Goal: Obtain resource: Download file/media

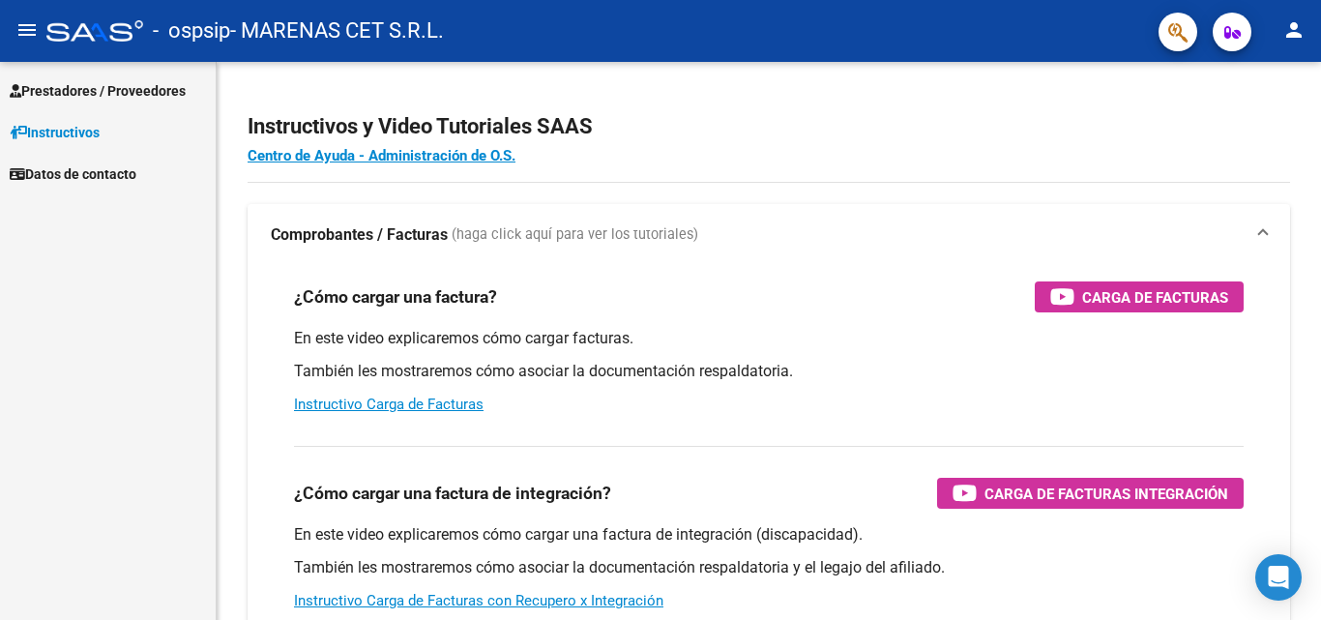
click at [100, 91] on span "Prestadores / Proveedores" at bounding box center [98, 90] width 176 height 21
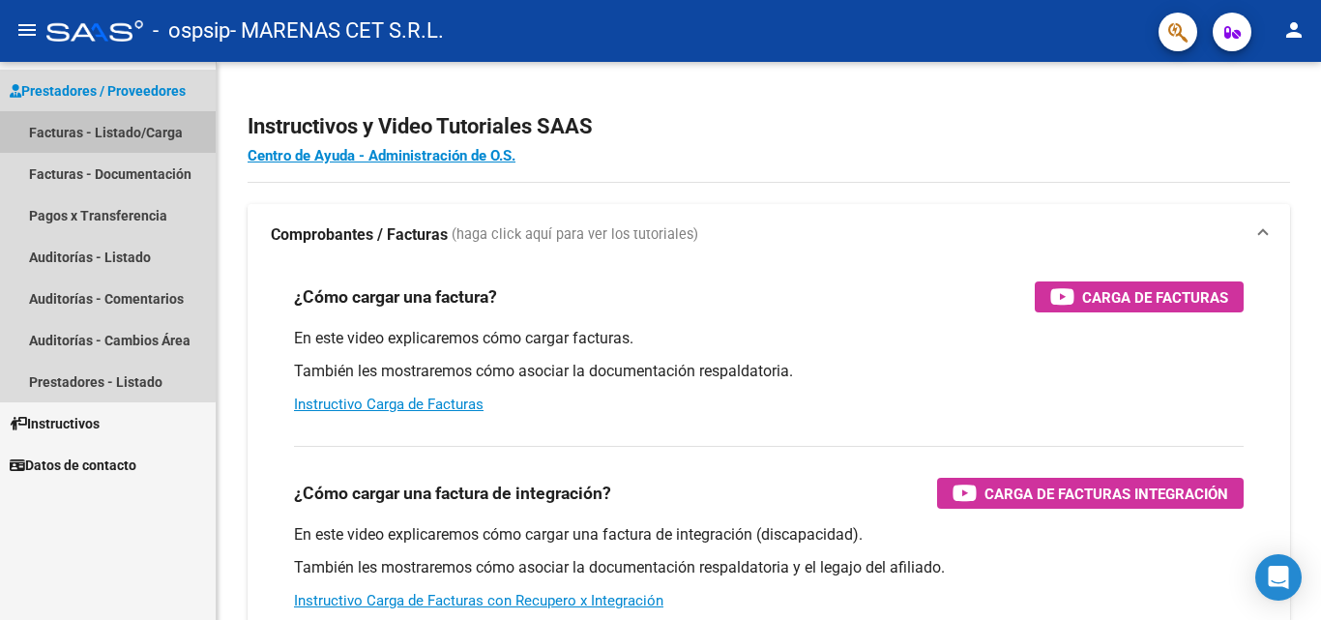
click at [100, 129] on link "Facturas - Listado/Carga" at bounding box center [108, 132] width 216 height 42
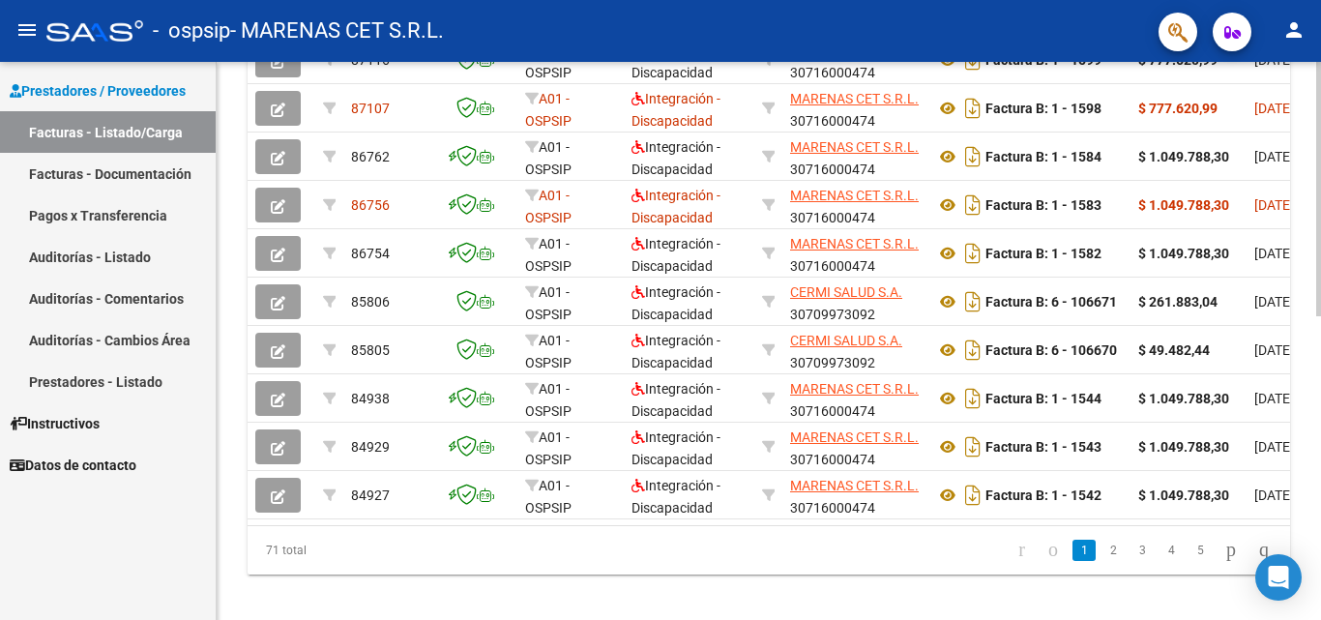
scroll to position [666, 0]
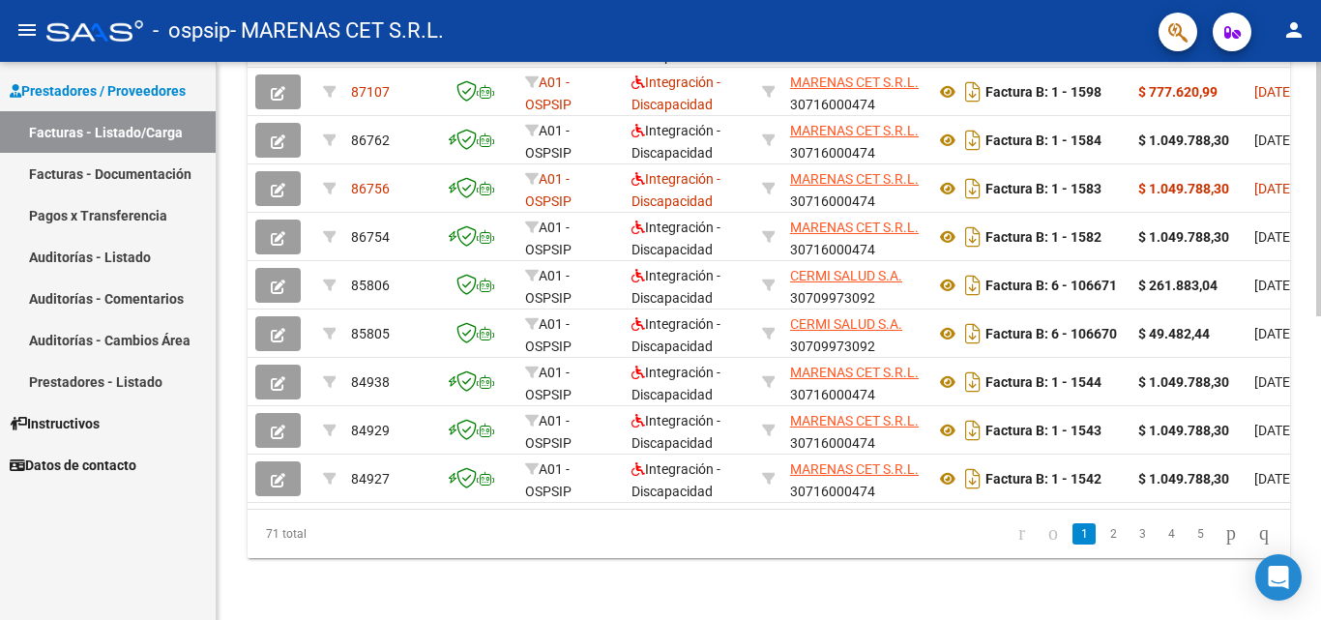
click at [1320, 586] on div at bounding box center [1318, 493] width 5 height 254
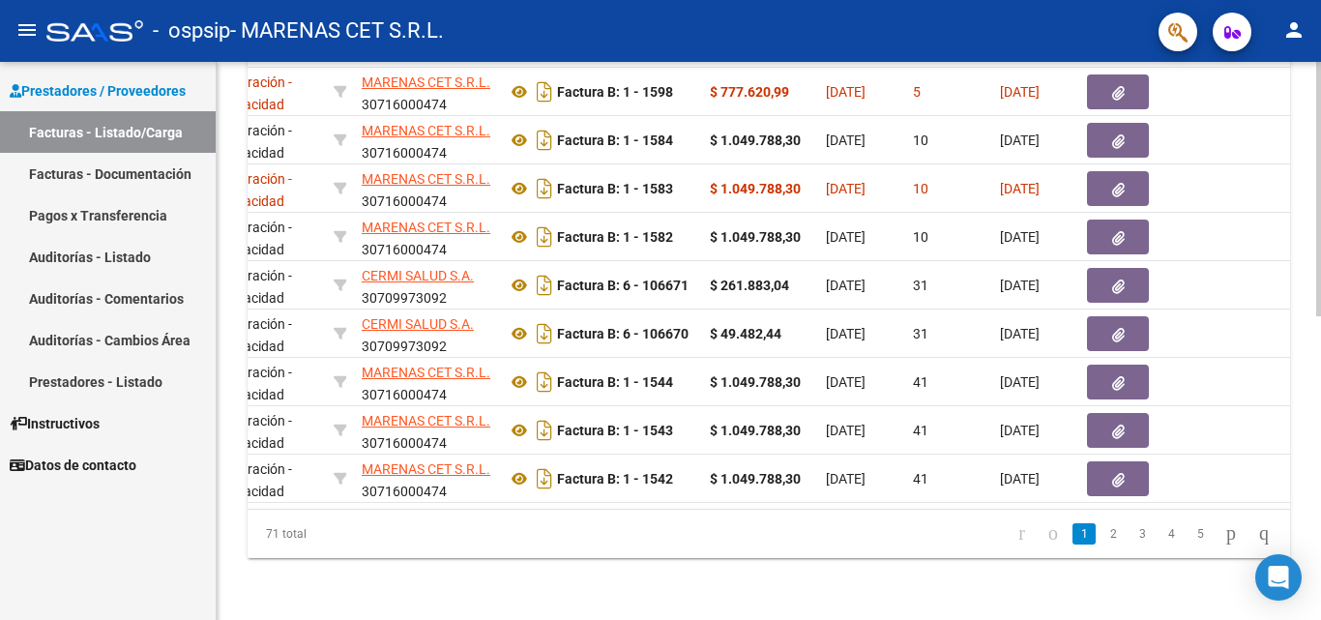
scroll to position [0, 464]
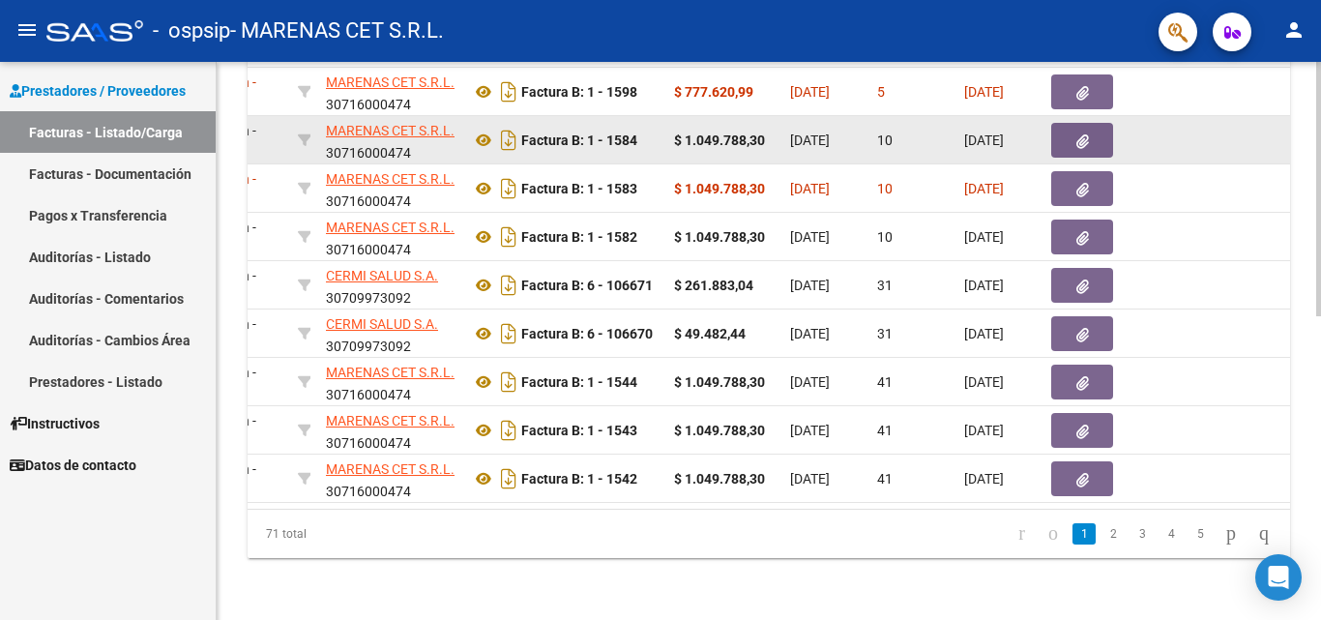
click at [1087, 134] on icon "button" at bounding box center [1082, 141] width 13 height 15
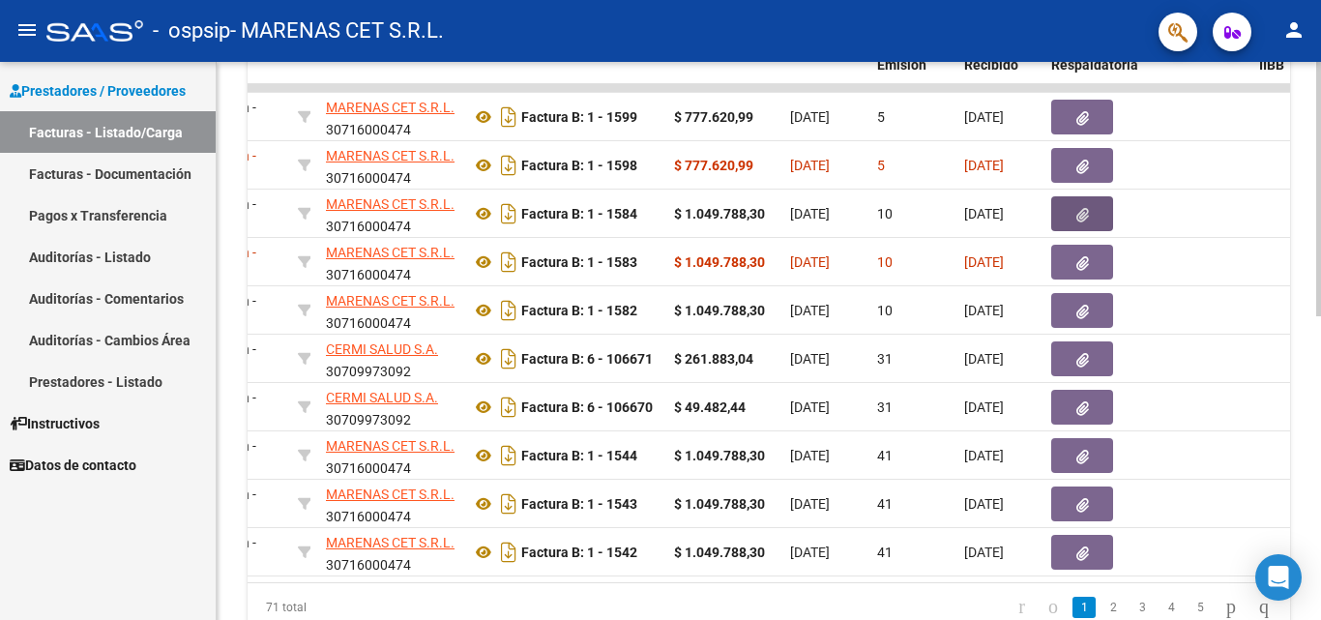
scroll to position [545, 0]
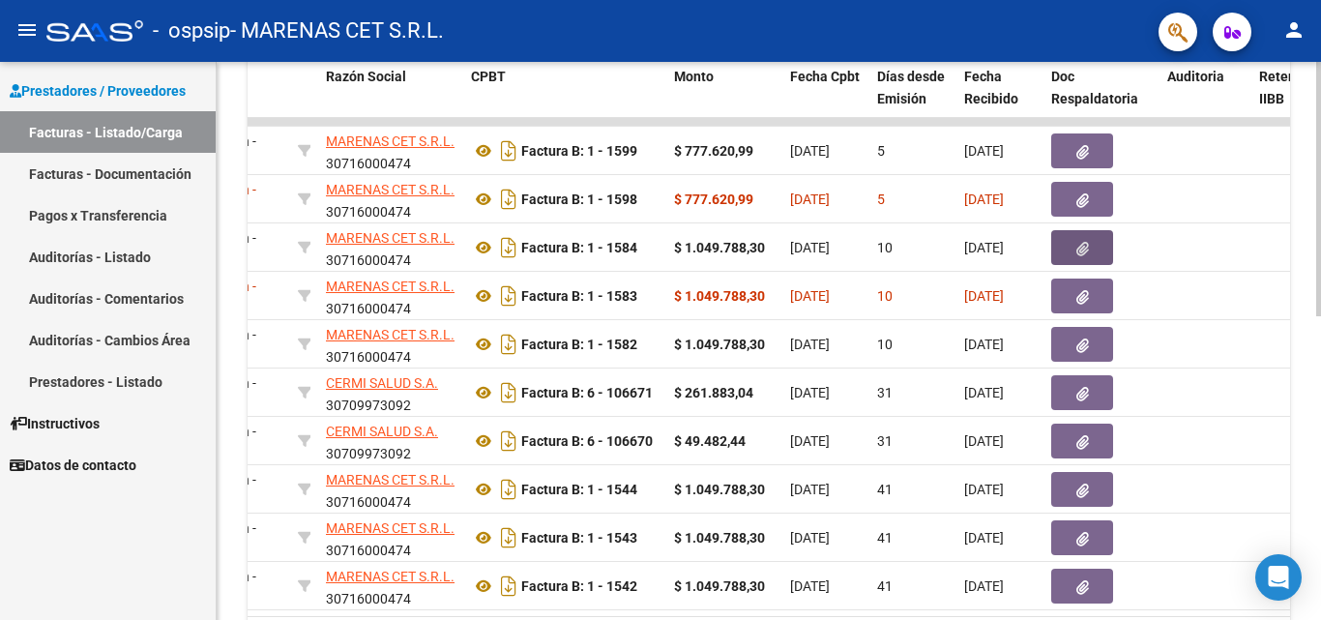
click at [1320, 321] on div at bounding box center [1318, 443] width 5 height 254
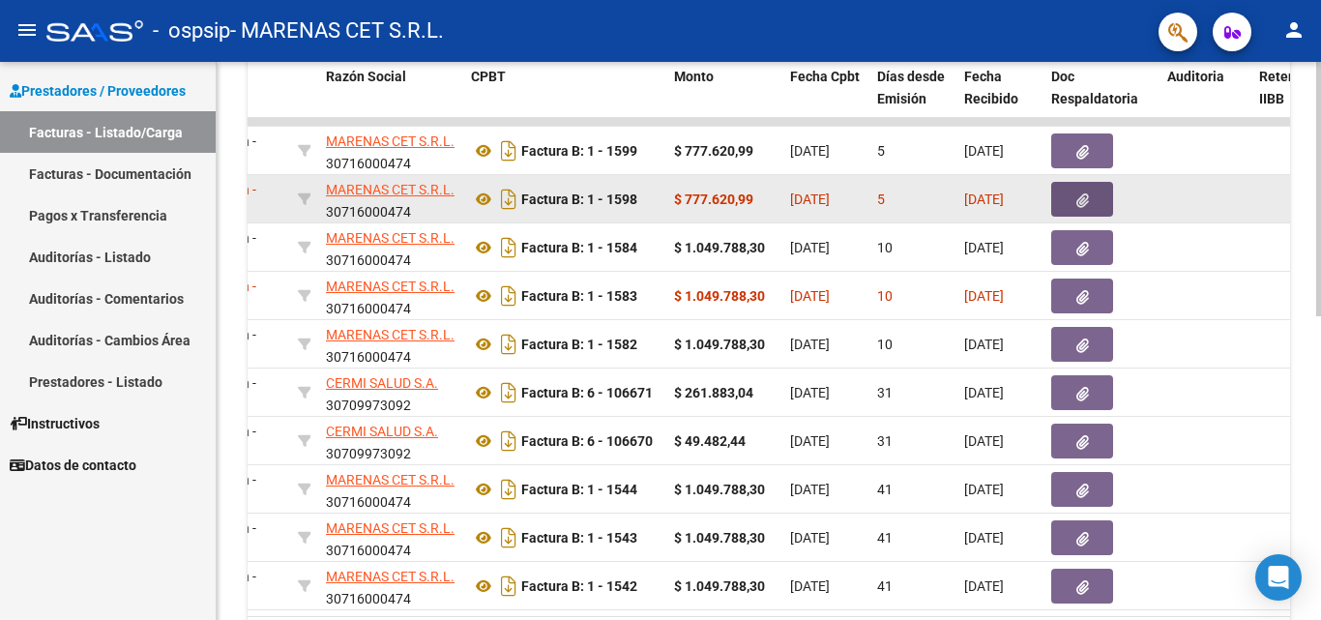
click at [1083, 201] on icon "button" at bounding box center [1082, 200] width 13 height 15
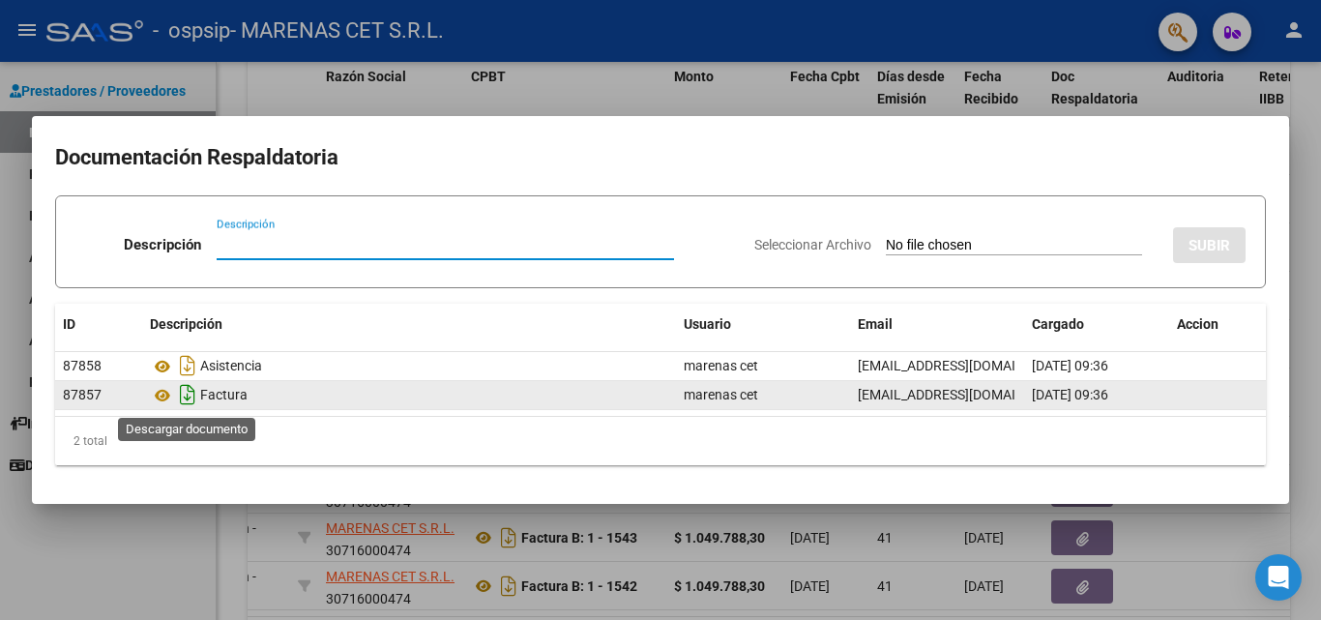
click at [185, 399] on icon "Descargar documento" at bounding box center [187, 394] width 25 height 31
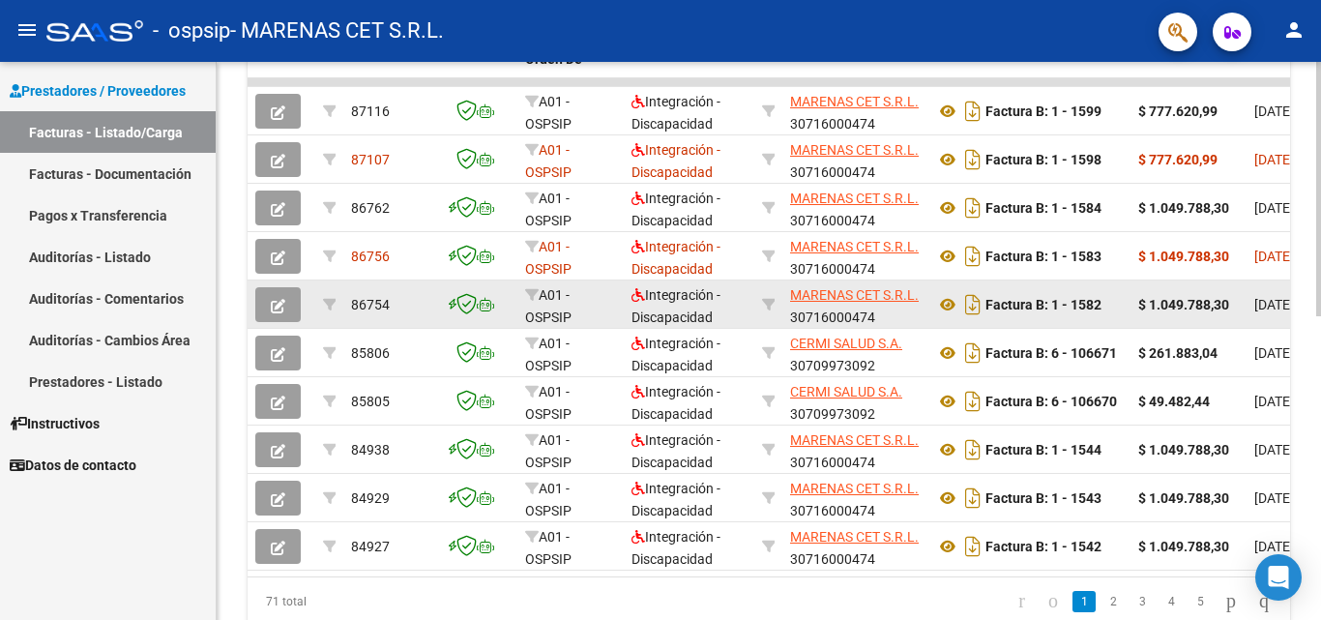
scroll to position [378, 0]
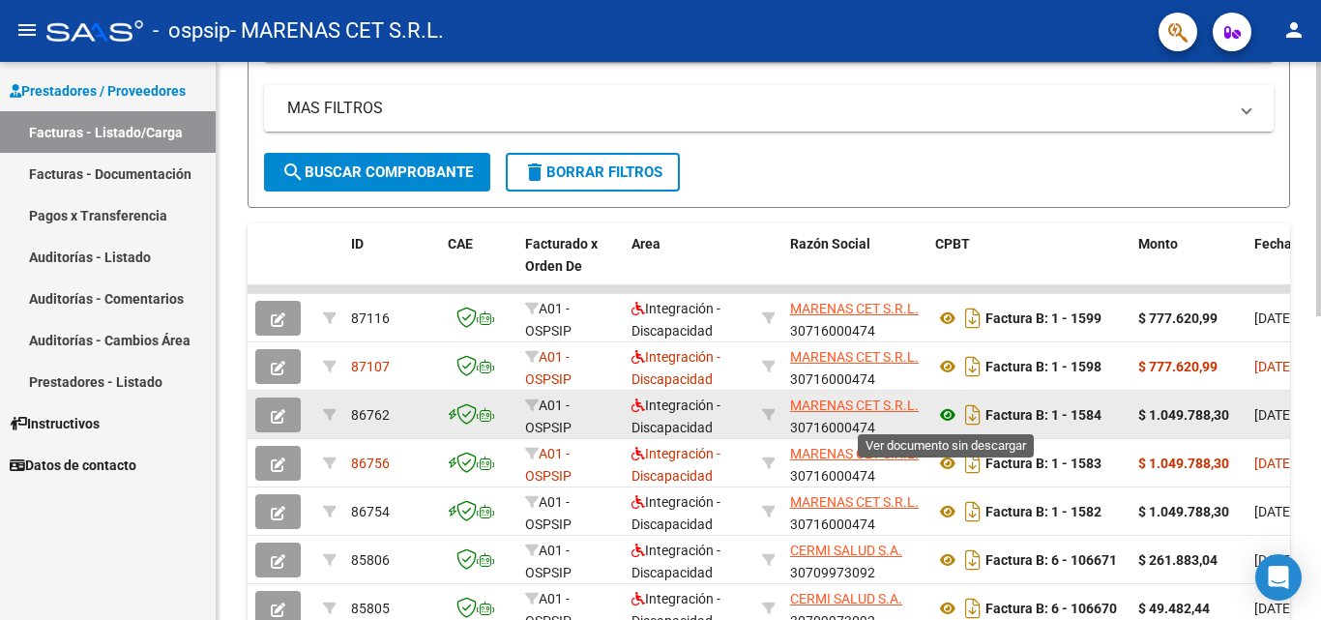
click at [951, 416] on icon at bounding box center [947, 414] width 25 height 23
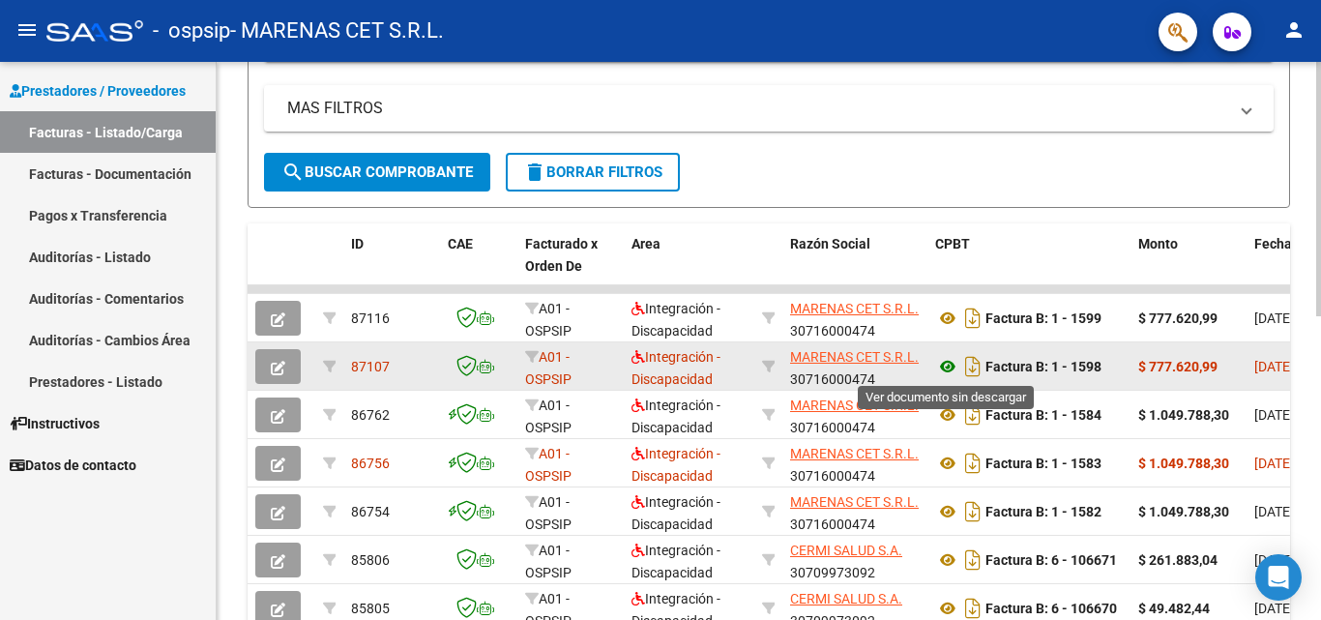
click at [950, 369] on icon at bounding box center [947, 366] width 25 height 23
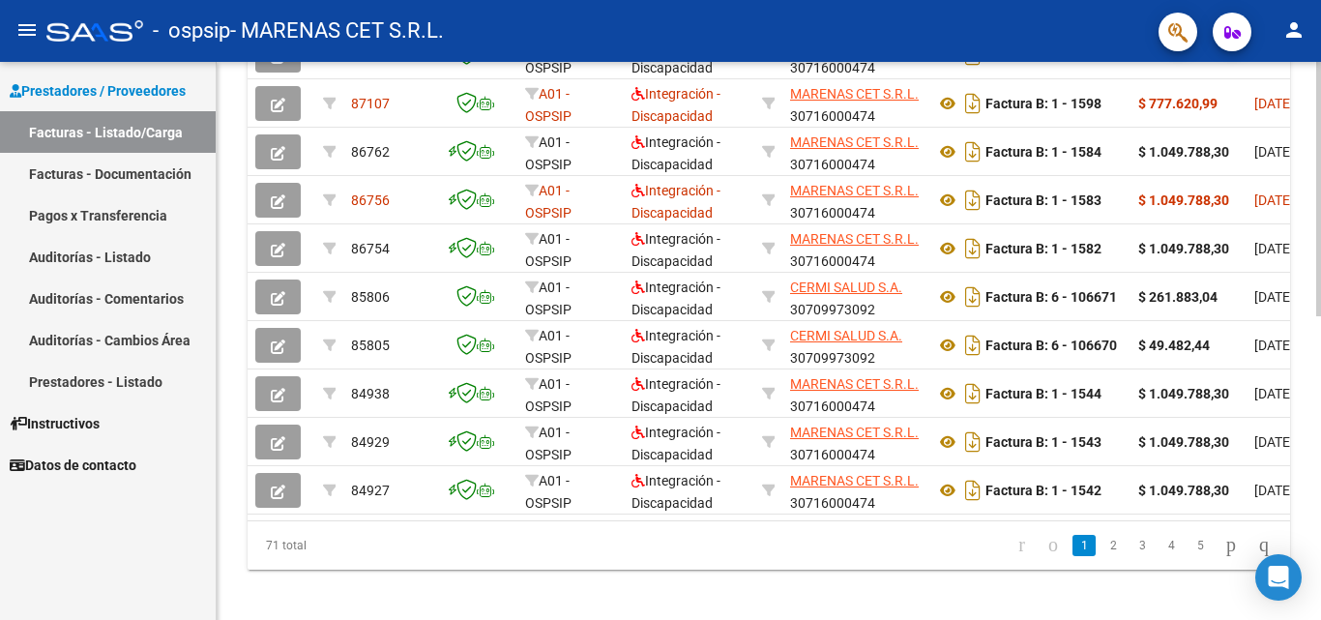
scroll to position [668, 0]
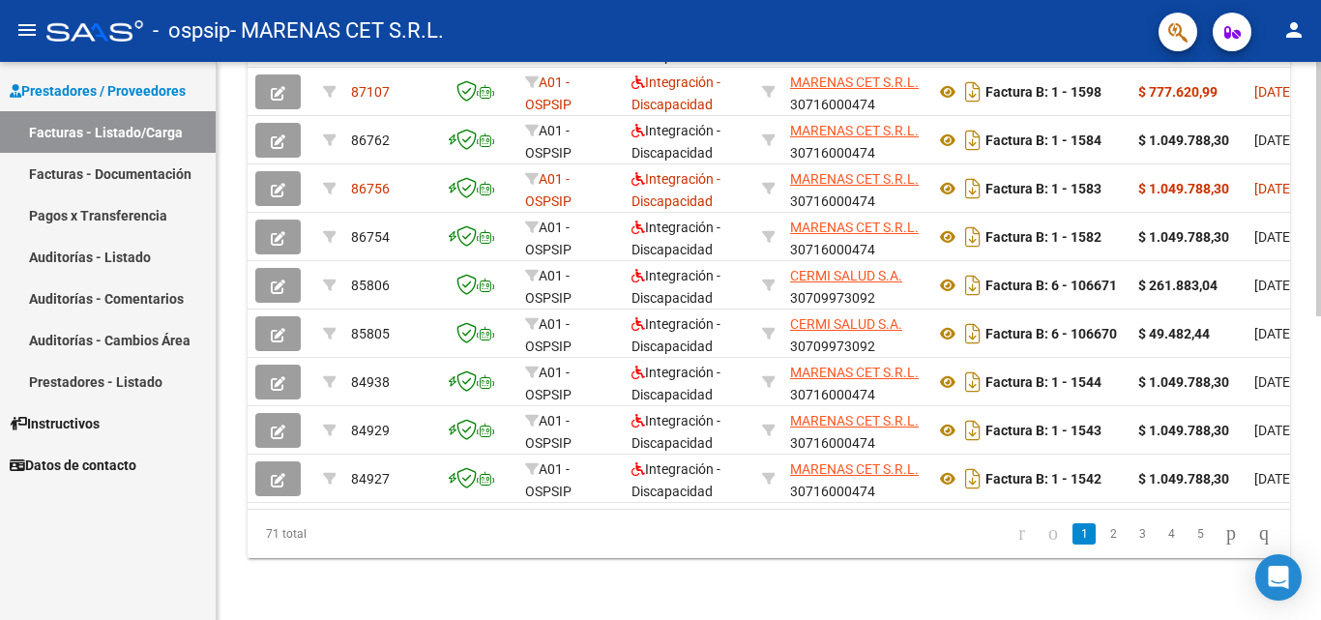
click at [1320, 619] on html "menu - ospsip - MARENAS CET S.R.L. person Prestadores / Proveedores Facturas - …" at bounding box center [660, 310] width 1321 height 620
click at [1257, 538] on icon "go to last page" at bounding box center [1263, 532] width 15 height 23
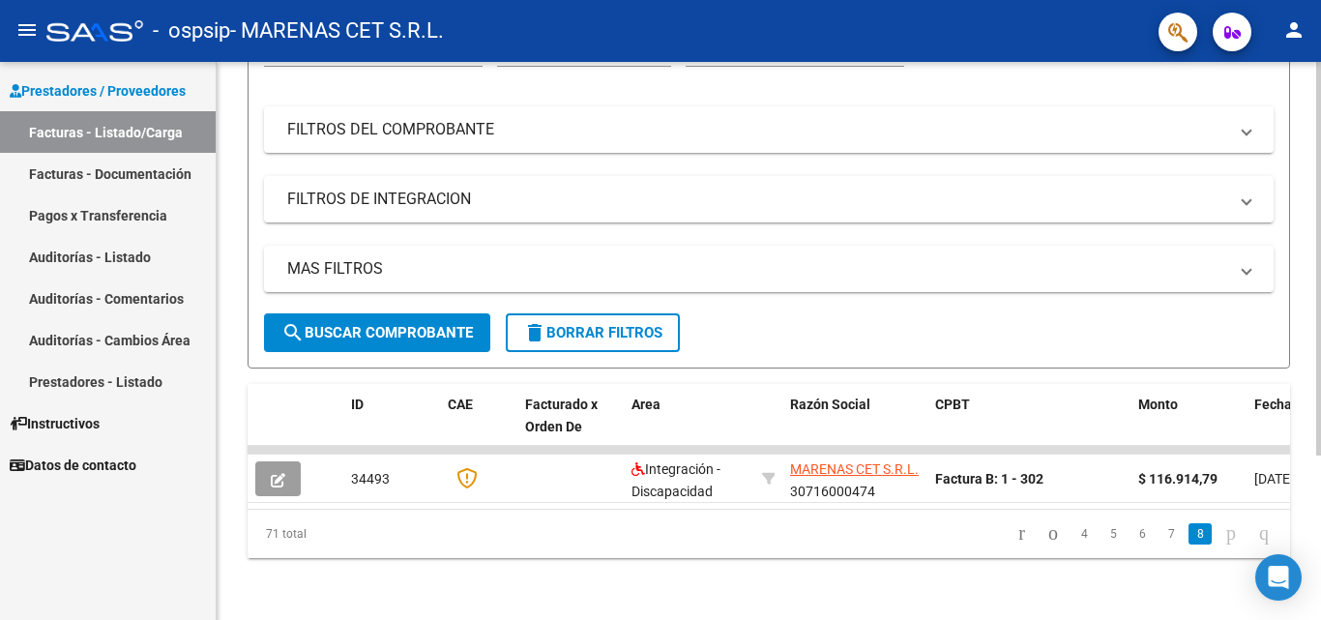
scroll to position [233, 0]
click at [1015, 537] on icon "go to first page" at bounding box center [1021, 532] width 13 height 23
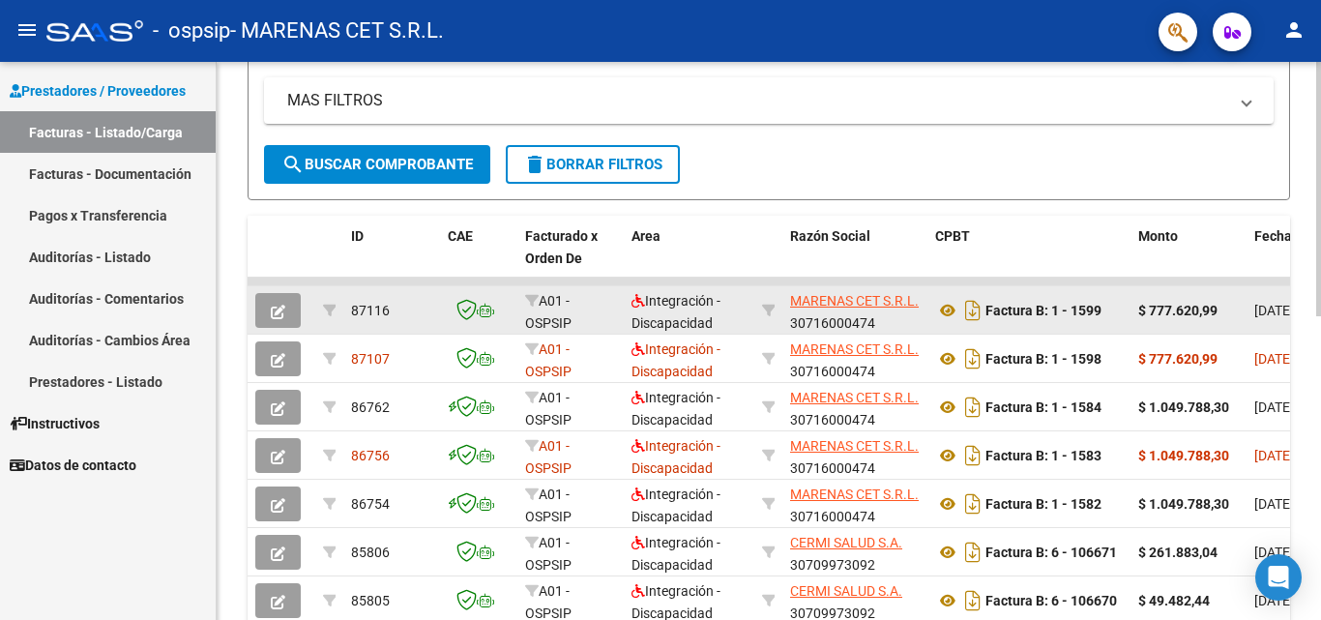
scroll to position [426, 0]
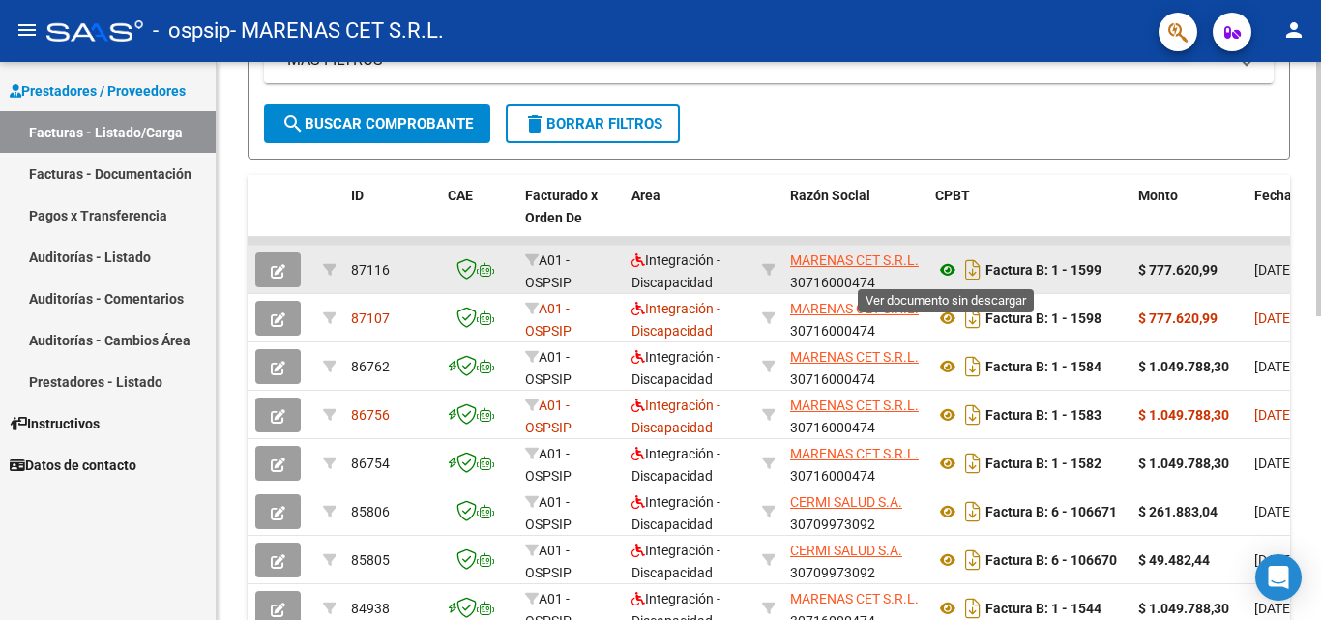
click at [945, 273] on icon at bounding box center [947, 269] width 25 height 23
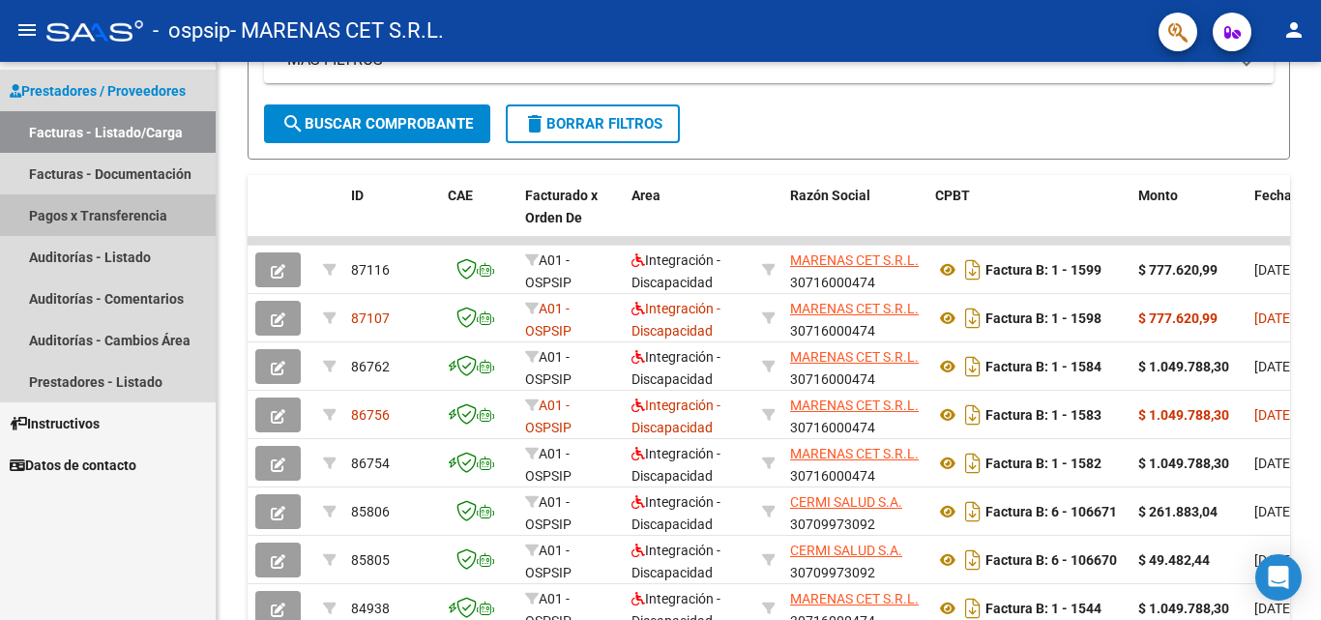
click at [132, 221] on link "Pagos x Transferencia" at bounding box center [108, 215] width 216 height 42
